Goal: Communication & Community: Answer question/provide support

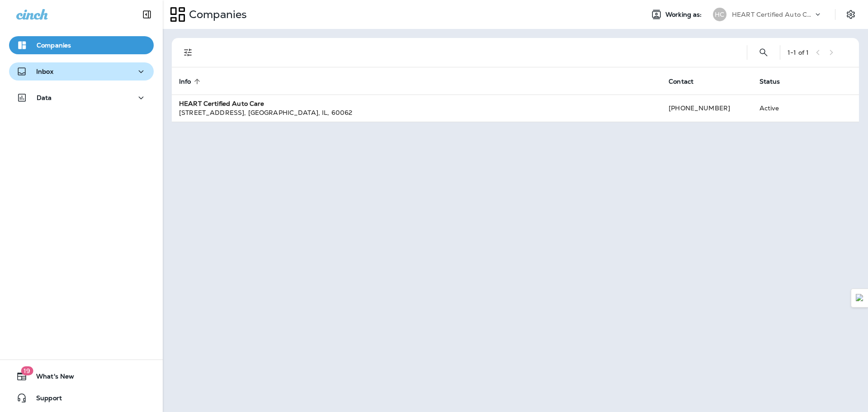
click at [85, 67] on div "Inbox" at bounding box center [81, 71] width 130 height 11
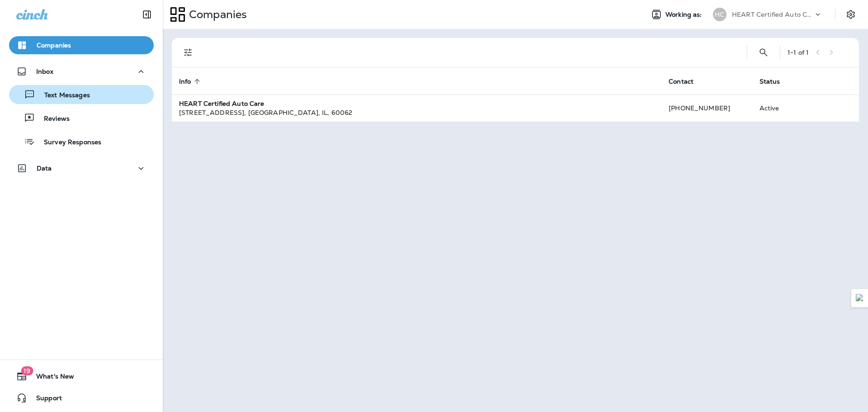
click at [89, 90] on div "Text Messages" at bounding box center [81, 95] width 137 height 14
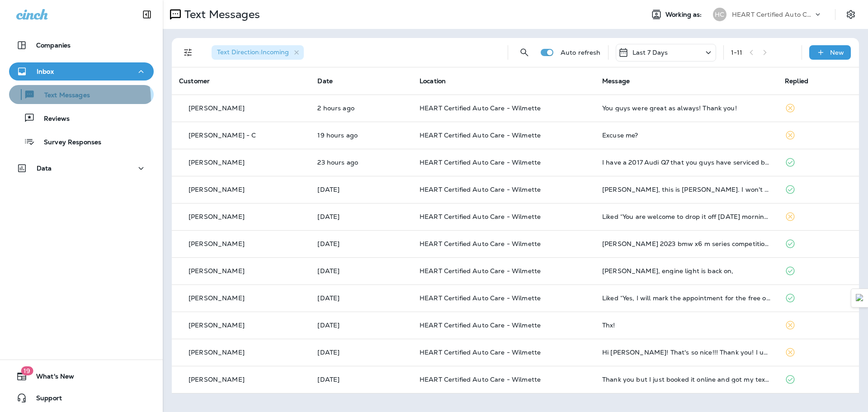
click at [62, 100] on div "Text Messages" at bounding box center [51, 95] width 77 height 14
click at [62, 99] on p "Text Messages" at bounding box center [62, 95] width 55 height 9
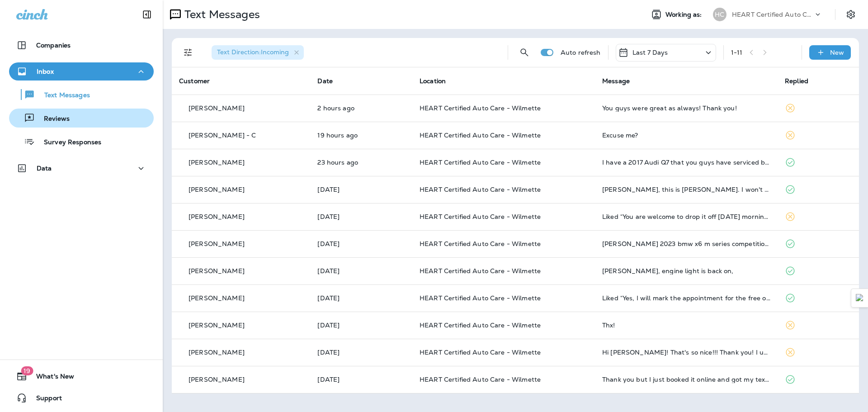
click at [61, 117] on p "Reviews" at bounding box center [52, 119] width 35 height 9
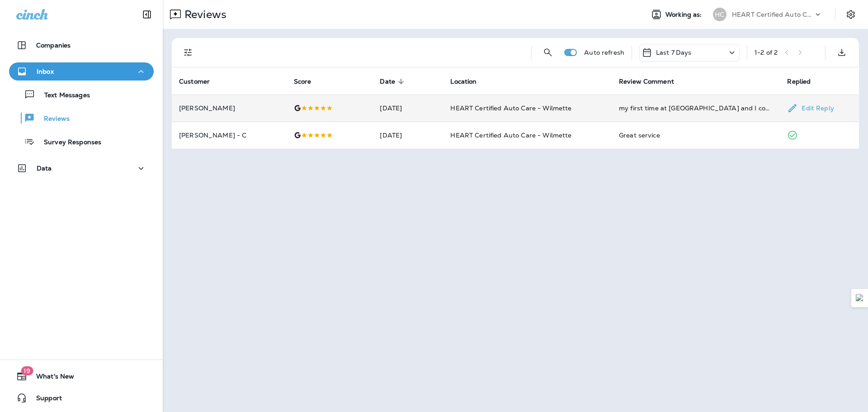
click at [330, 111] on div at bounding box center [330, 107] width 72 height 7
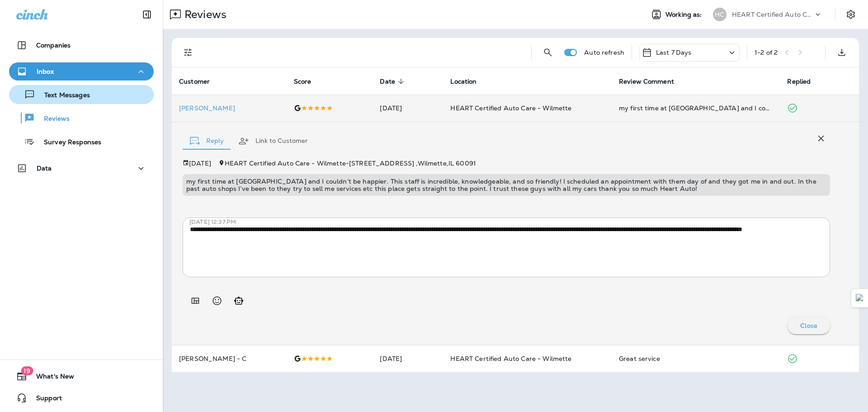
click at [78, 89] on div "Text Messages" at bounding box center [51, 95] width 77 height 14
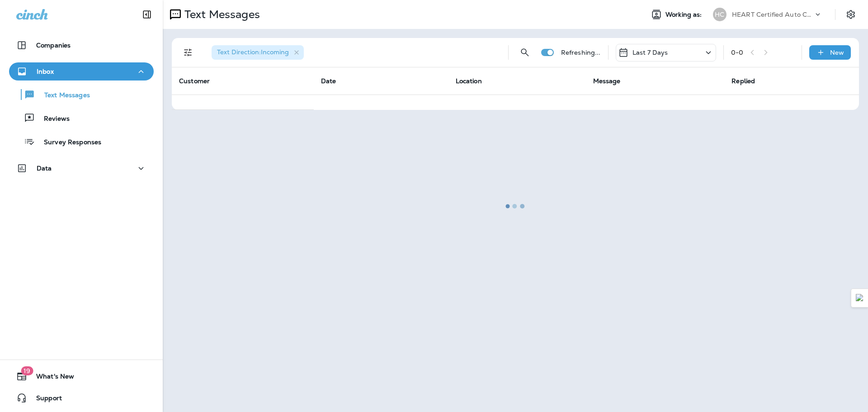
click at [77, 80] on button "Inbox" at bounding box center [81, 71] width 145 height 18
